Goal: Transaction & Acquisition: Purchase product/service

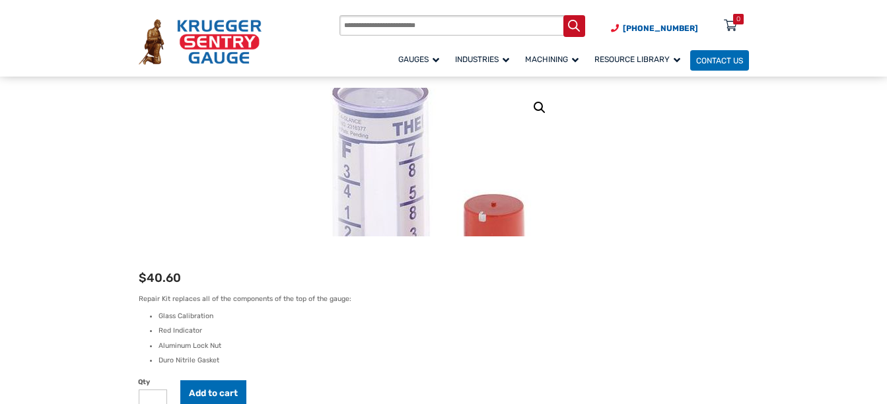
scroll to position [132, 0]
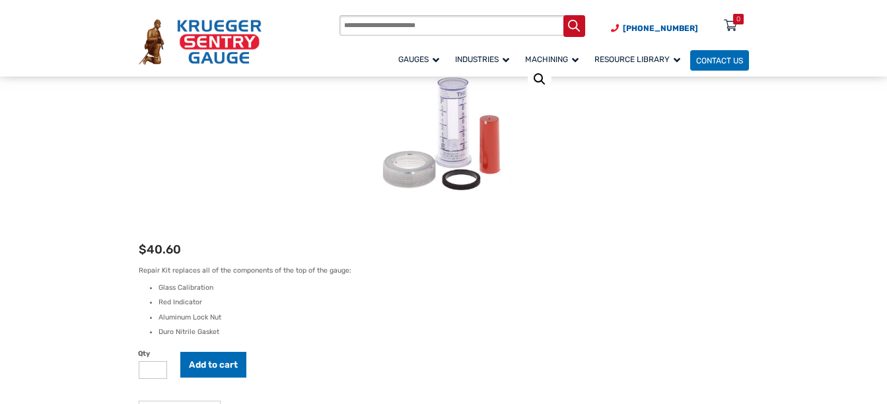
click at [156, 370] on input "*" at bounding box center [153, 370] width 29 height 18
type input "*"
click at [156, 370] on input "*" at bounding box center [153, 370] width 29 height 18
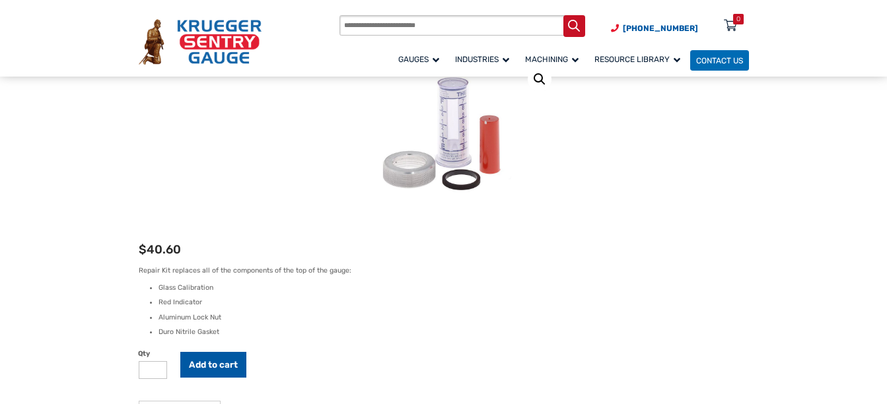
click at [203, 370] on button "Add to cart" at bounding box center [213, 365] width 66 height 26
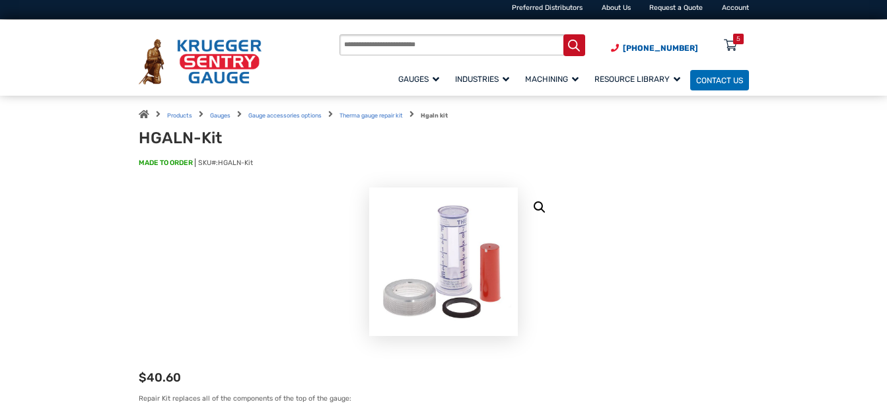
scroll to position [0, 0]
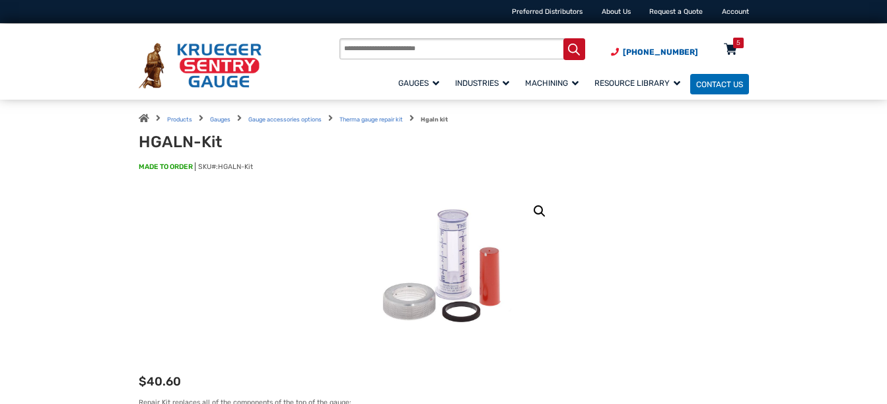
click at [739, 44] on div "5" at bounding box center [738, 43] width 4 height 11
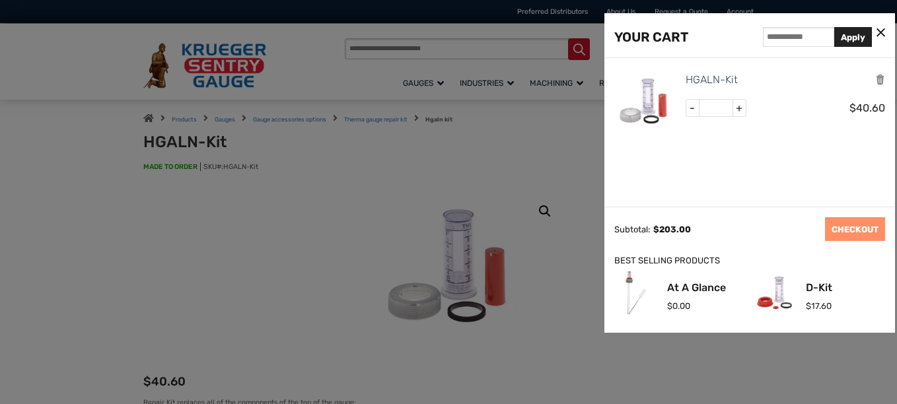
click at [768, 133] on div "HGALN-Kit - * + $ 40.60" at bounding box center [783, 103] width 203 height 64
click at [853, 228] on link "CHECKOUT" at bounding box center [855, 229] width 60 height 24
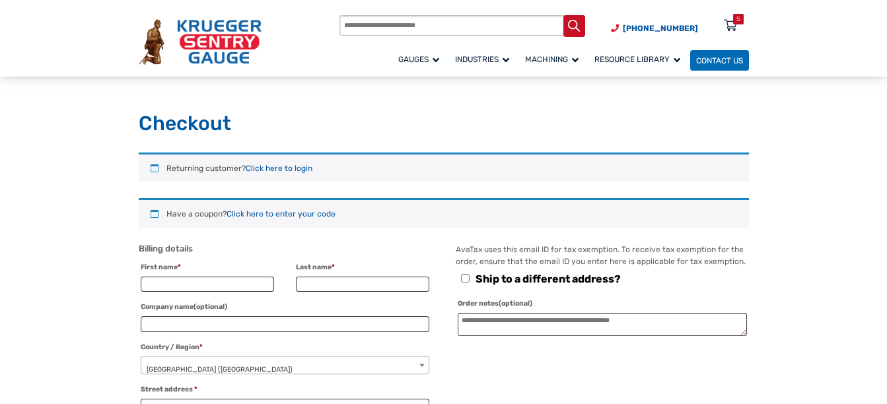
select select "**"
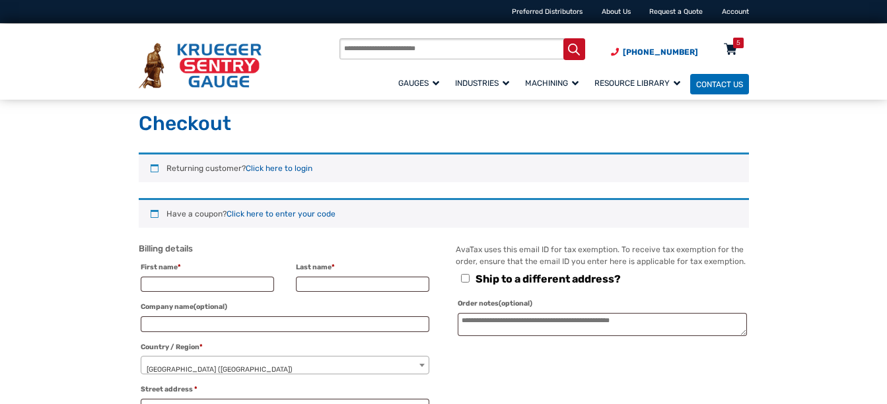
click at [738, 43] on div "5" at bounding box center [738, 43] width 4 height 11
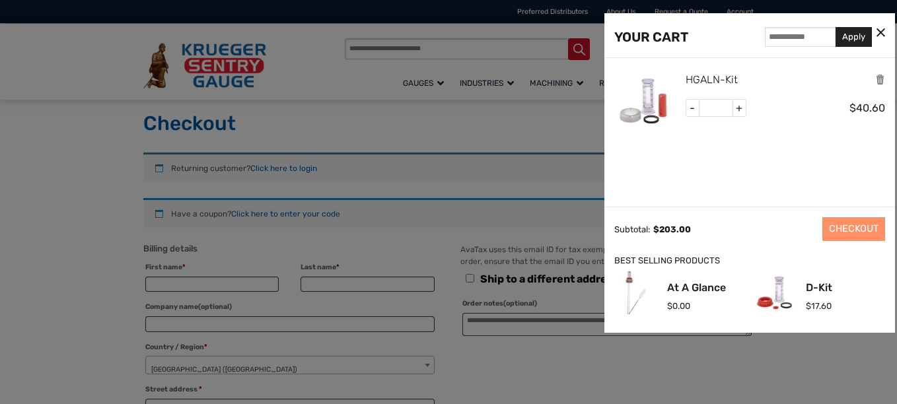
click at [704, 79] on link "HGALN-Kit" at bounding box center [712, 79] width 52 height 17
